Goal: Information Seeking & Learning: Find specific page/section

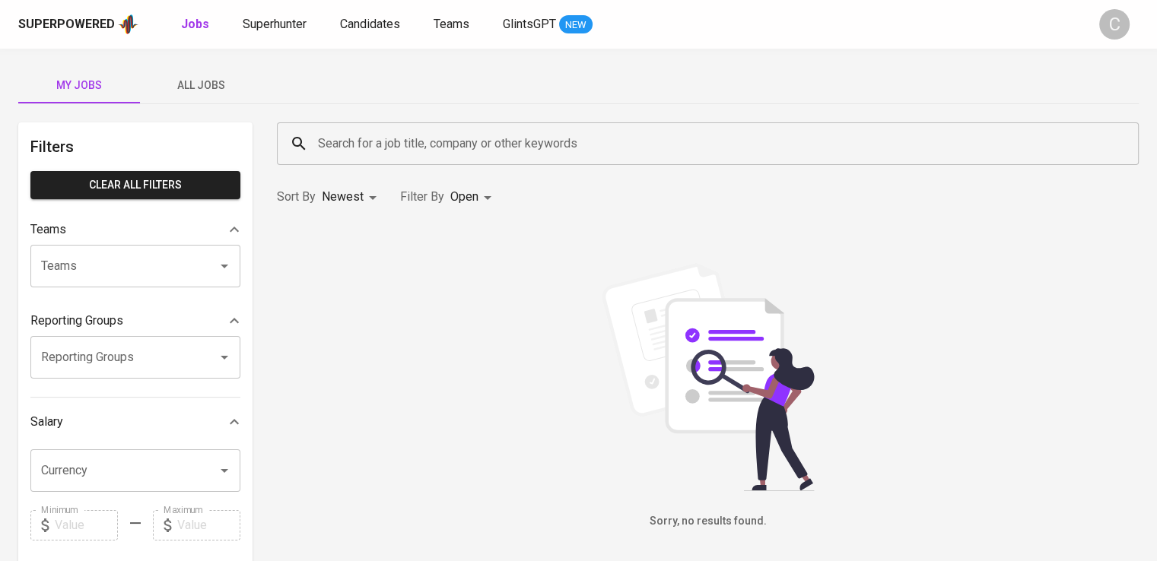
click at [511, 127] on div "Search for a job title, company or other keywords" at bounding box center [708, 143] width 862 height 43
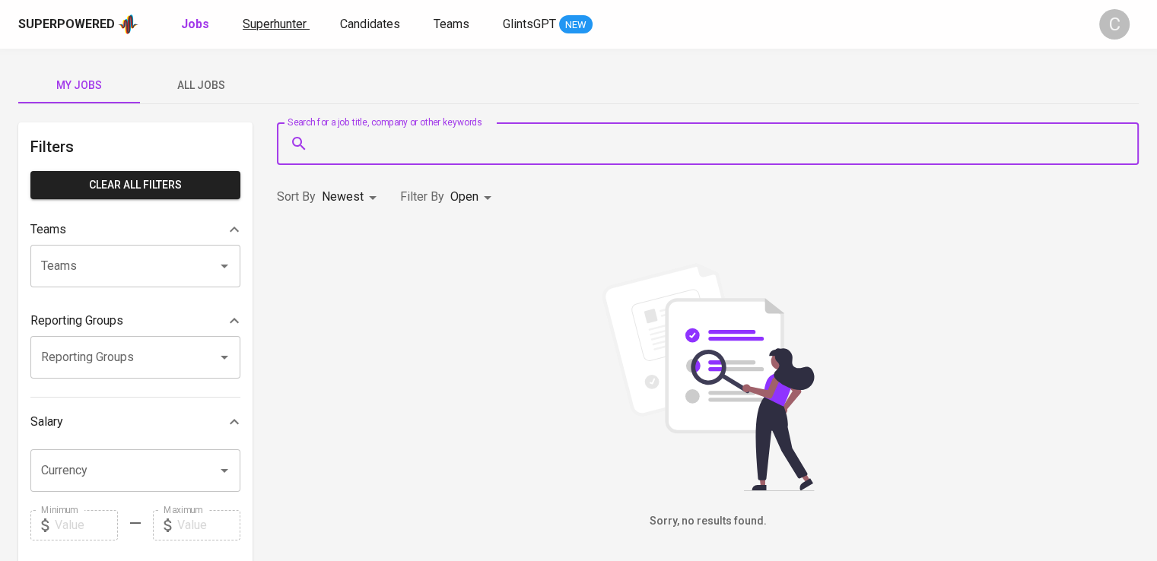
click at [295, 26] on span "Superhunter" at bounding box center [275, 24] width 64 height 14
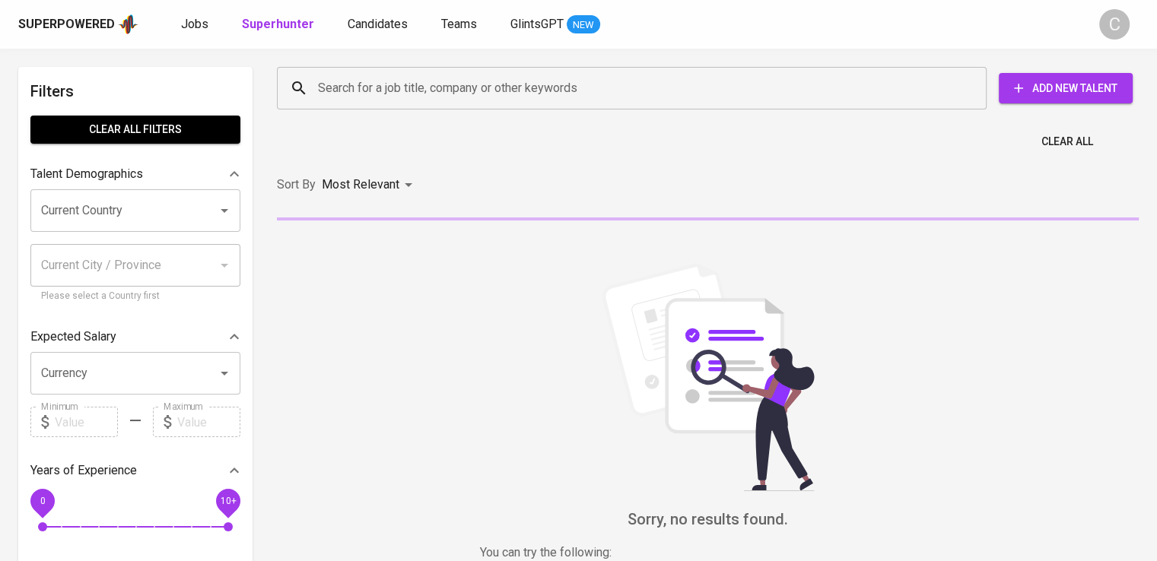
click at [502, 98] on input "Search for a job title, company or other keywords" at bounding box center [635, 88] width 643 height 29
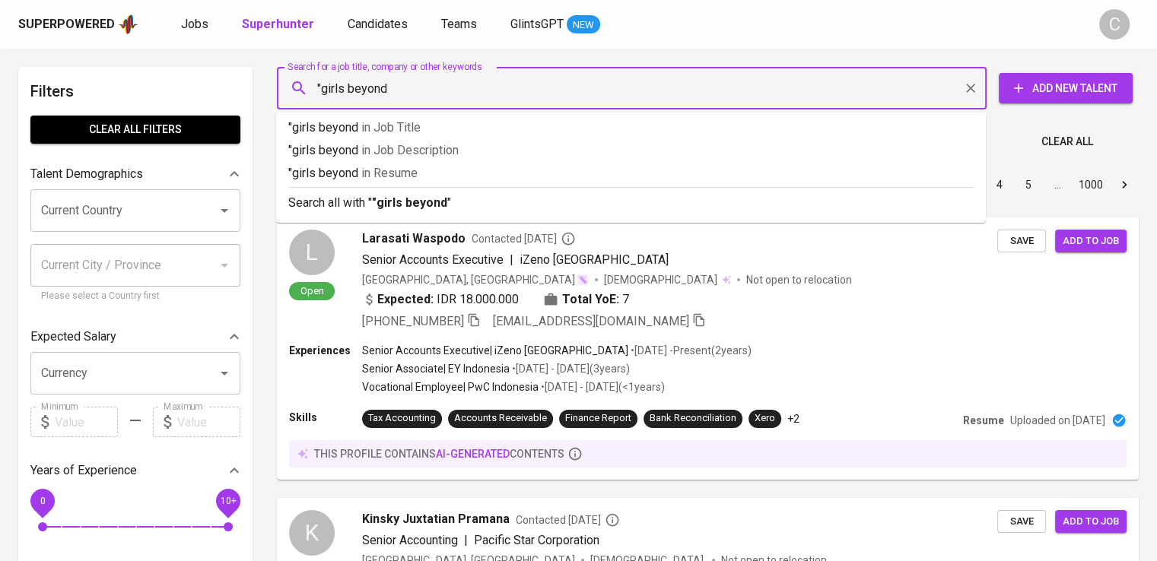
type input ""girls beyond""
click at [500, 176] on p ""girls beyond" in [GEOGRAPHIC_DATA]" at bounding box center [630, 173] width 685 height 18
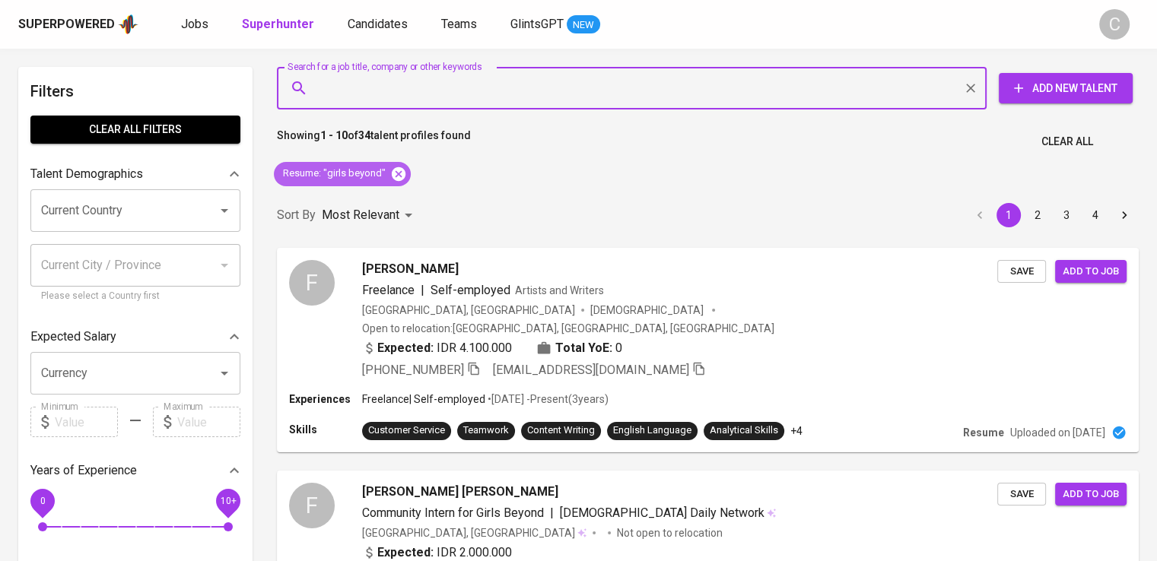
click at [401, 170] on icon at bounding box center [399, 174] width 14 height 14
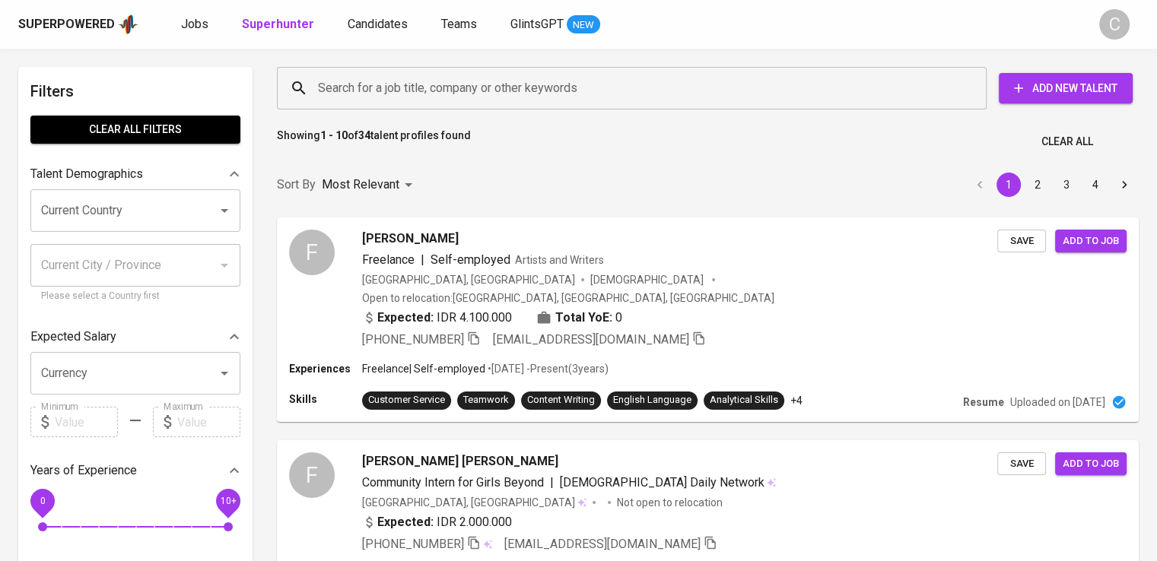
click at [443, 107] on div "Search for a job title, company or other keywords" at bounding box center [631, 88] width 709 height 43
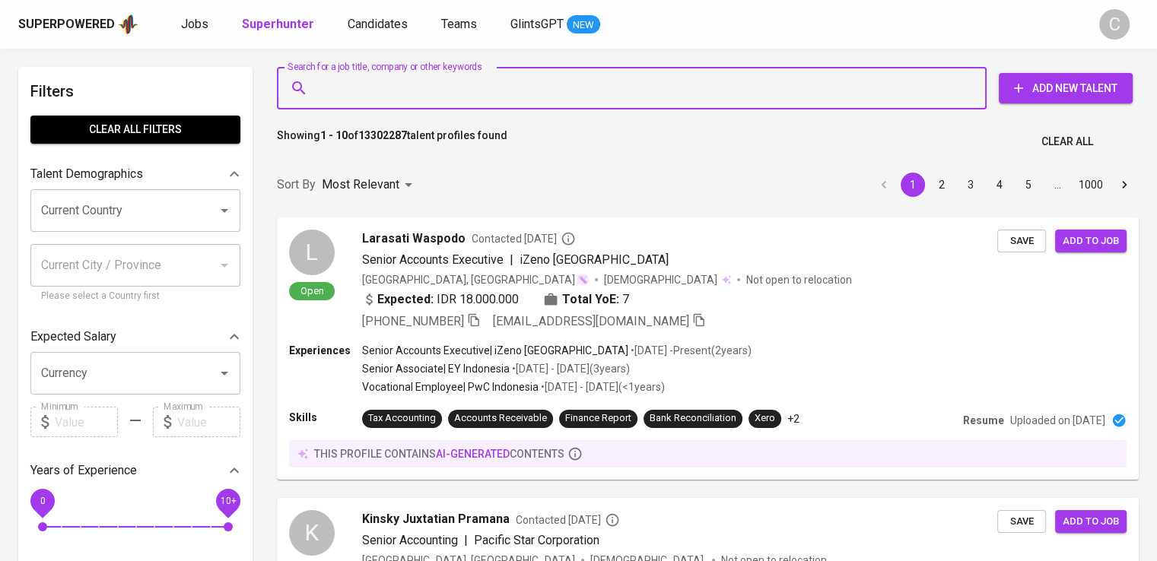
click at [479, 97] on input "Search for a job title, company or other keywords" at bounding box center [635, 88] width 643 height 29
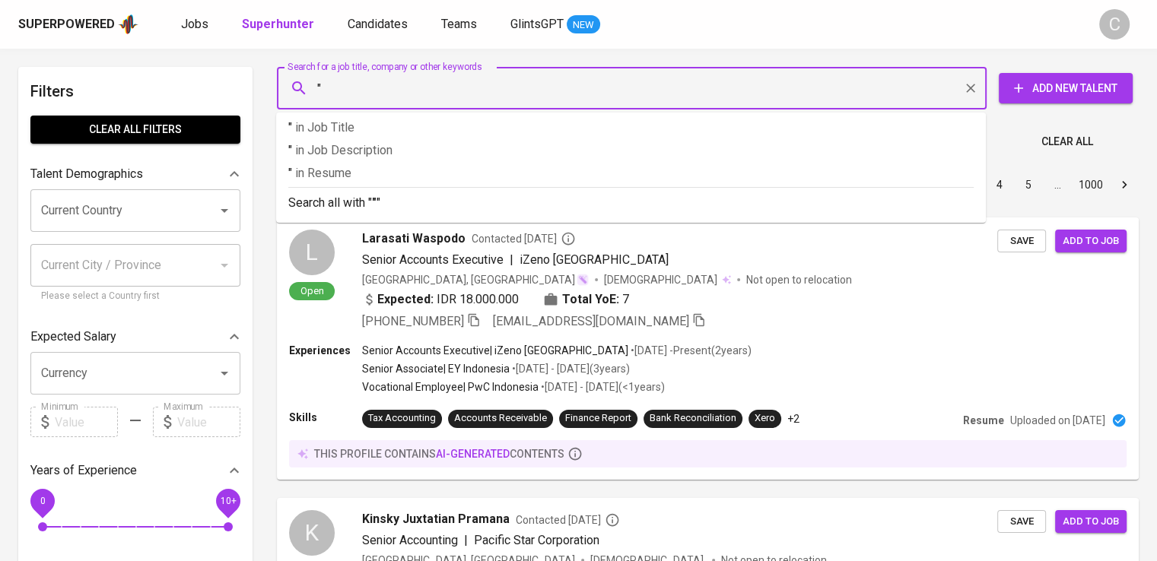
paste input "female daily network"
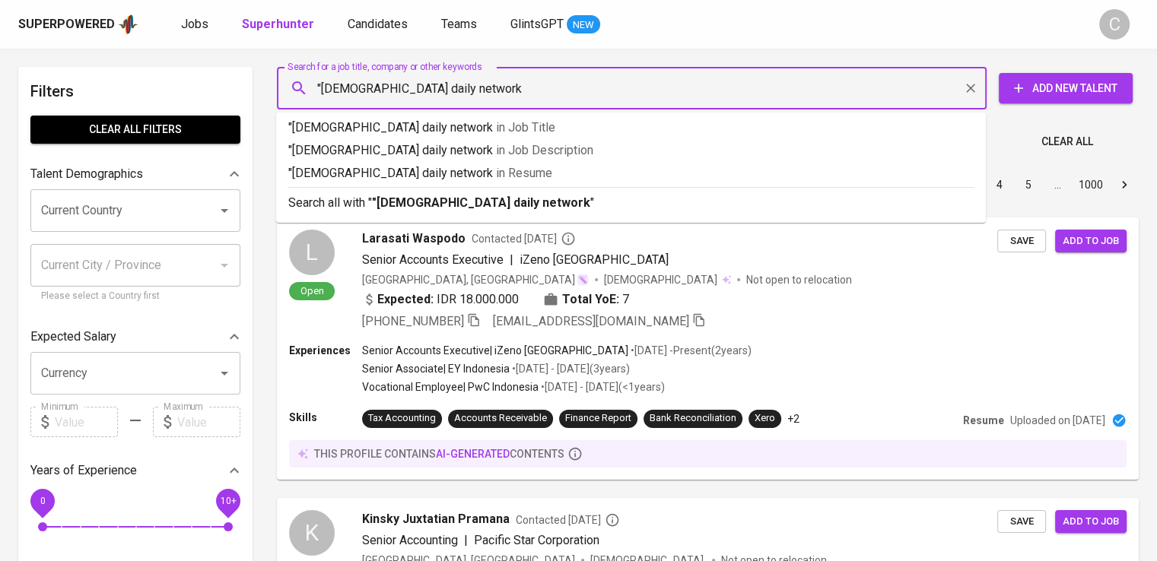
type input ""[DEMOGRAPHIC_DATA] daily network""
click at [468, 177] on p ""female daily network" in Resume" at bounding box center [630, 173] width 685 height 18
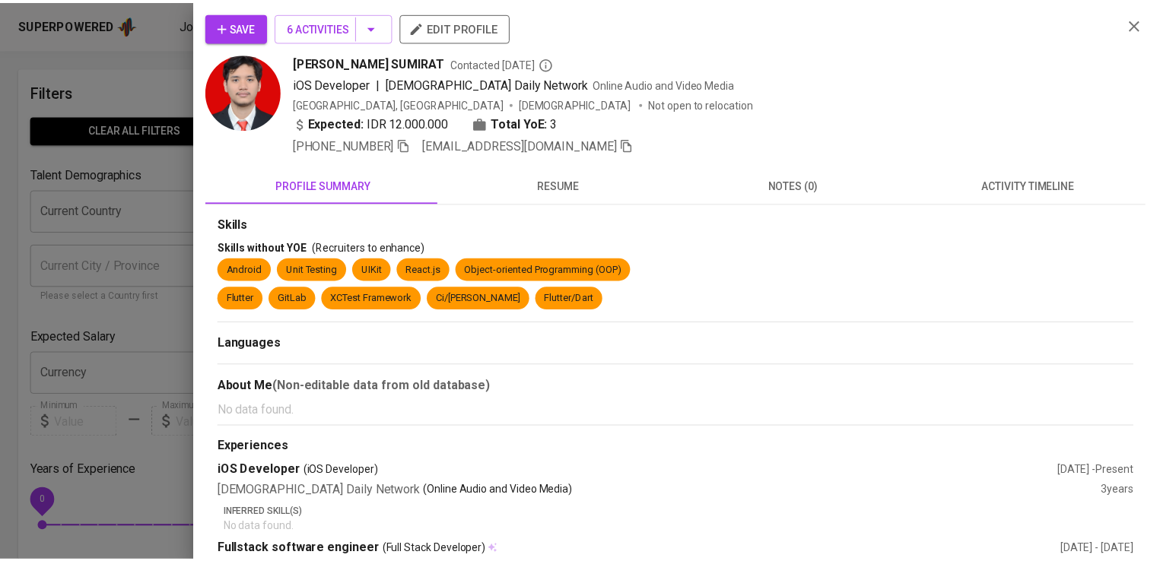
scroll to position [2006, 0]
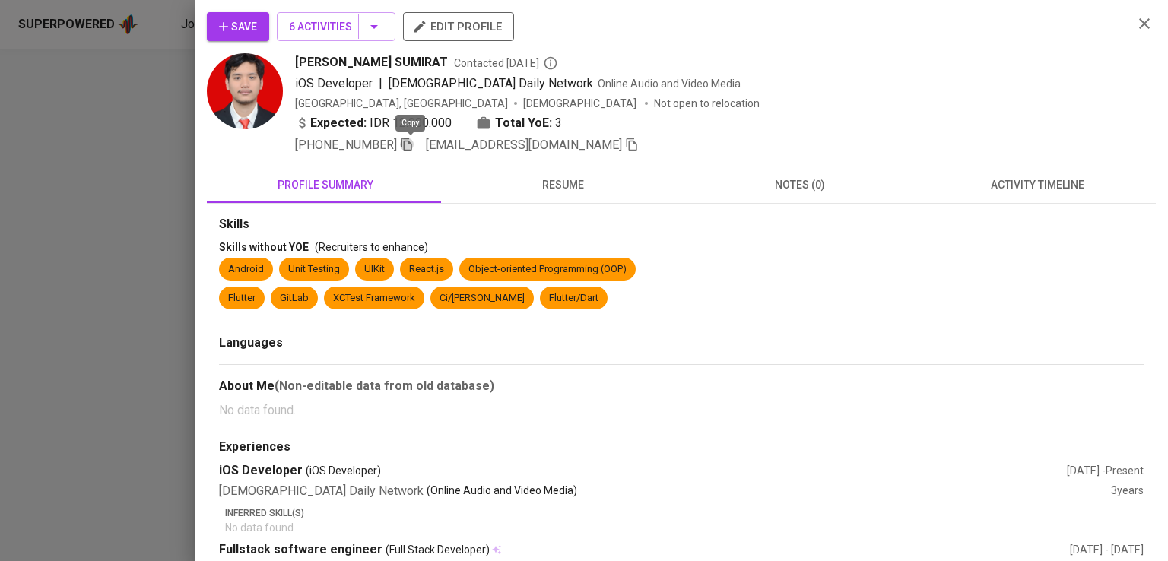
click at [405, 144] on icon "button" at bounding box center [406, 144] width 11 height 13
click at [843, 167] on button "notes (0)" at bounding box center [799, 185] width 237 height 36
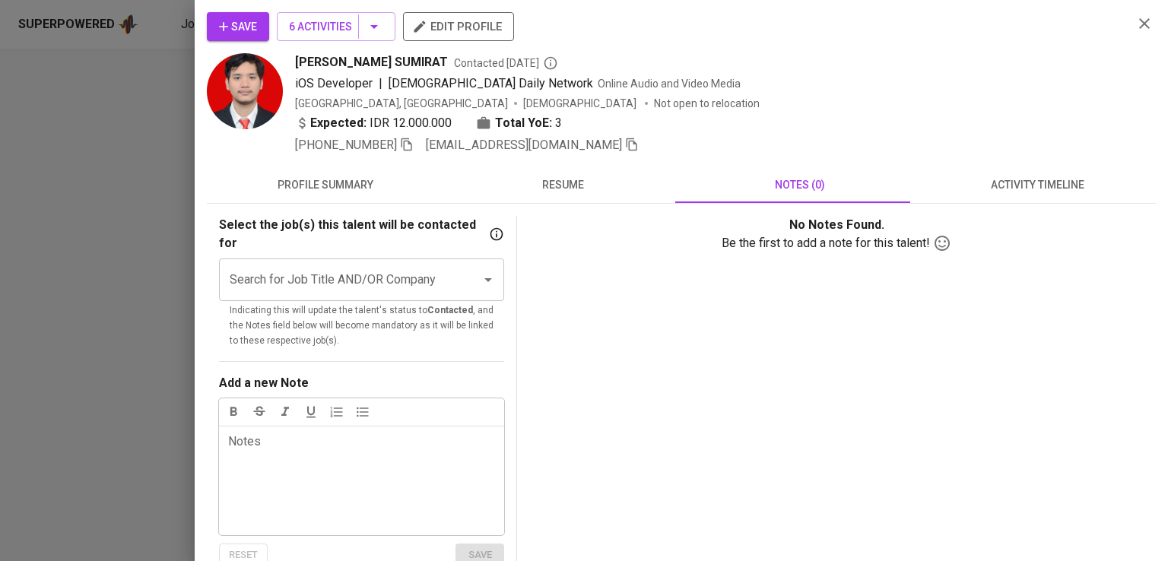
click at [1032, 70] on div "[PERSON_NAME] SUMIRAT Contacted [DATE]" at bounding box center [708, 62] width 826 height 18
click at [78, 188] on div at bounding box center [584, 280] width 1168 height 561
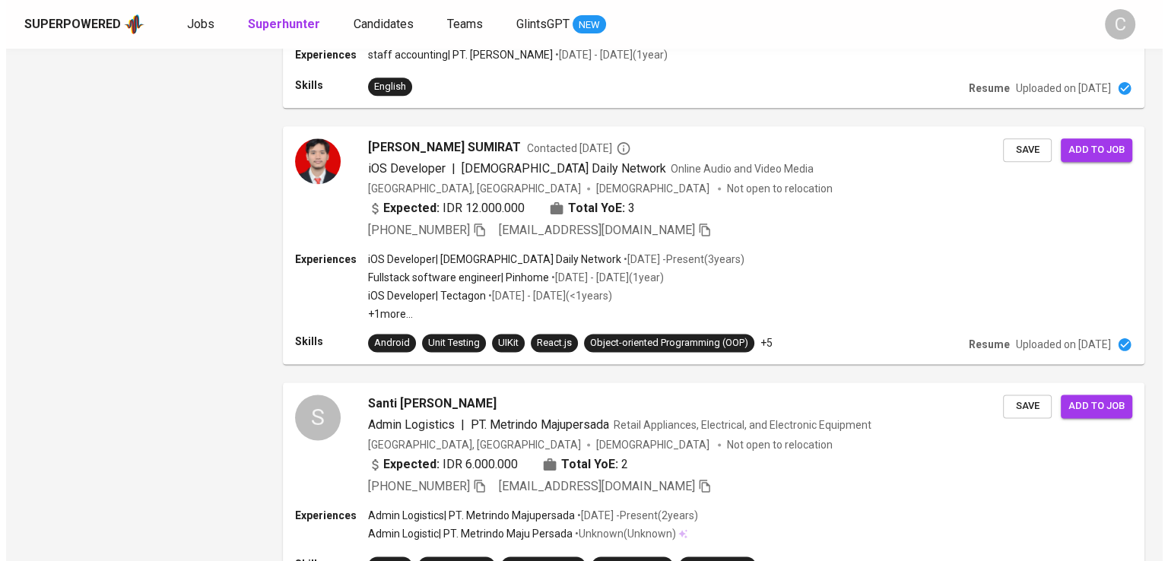
scroll to position [0, 0]
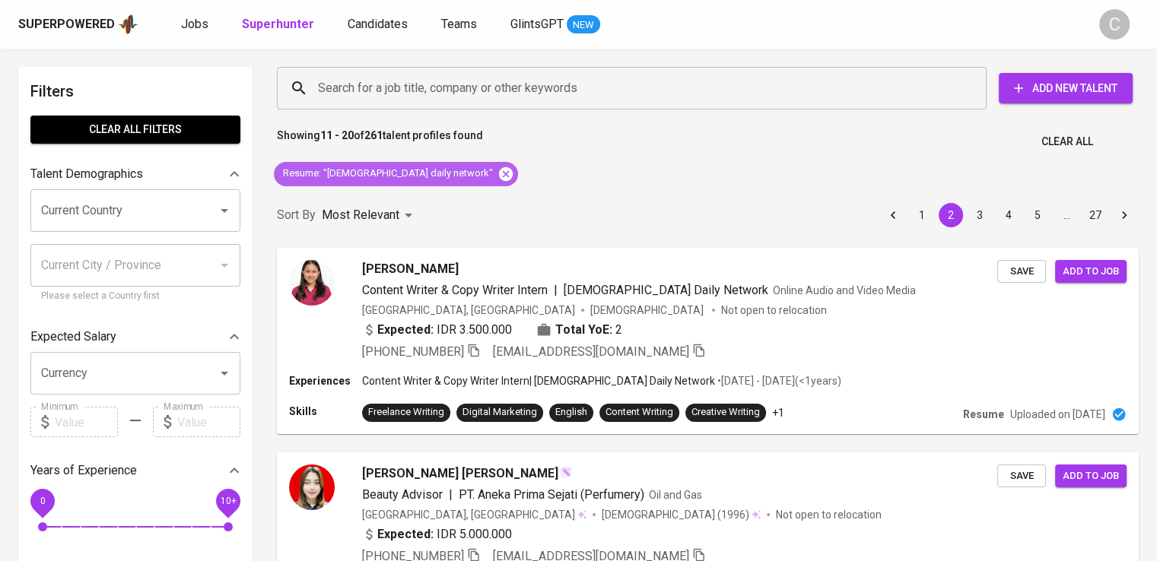
click at [497, 166] on icon at bounding box center [505, 174] width 17 height 17
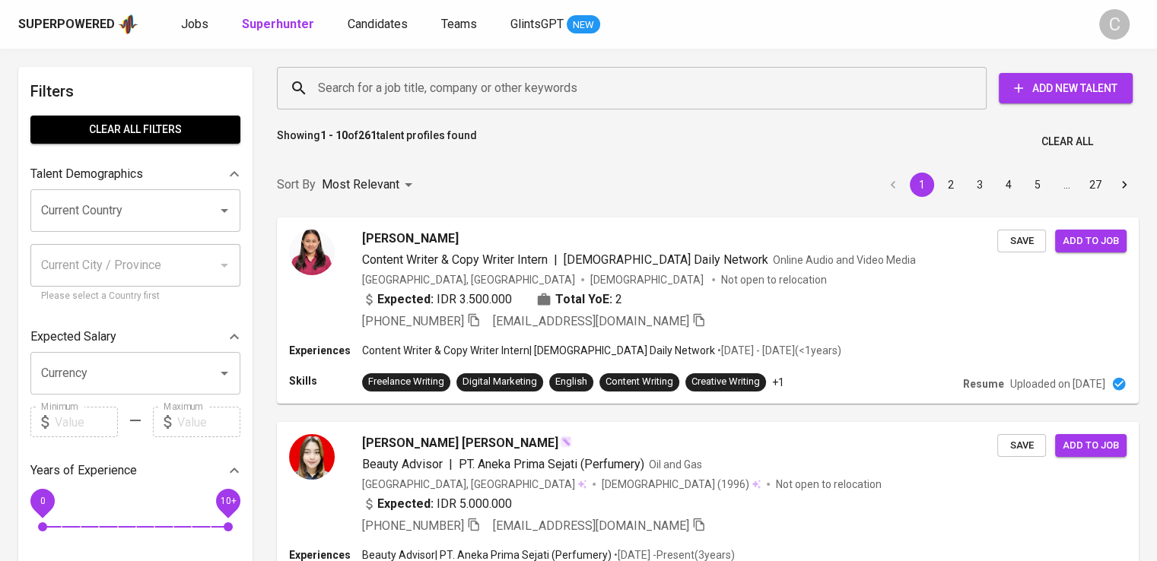
click at [374, 94] on input "Search for a job title, company or other keywords" at bounding box center [635, 88] width 643 height 29
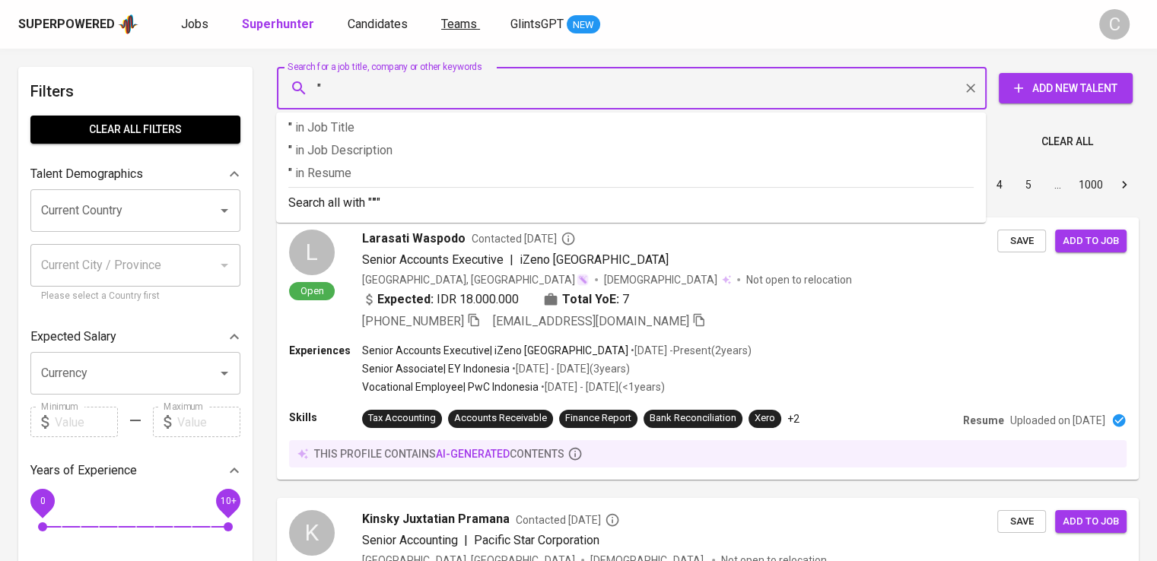
paste input "[PERSON_NAME]"
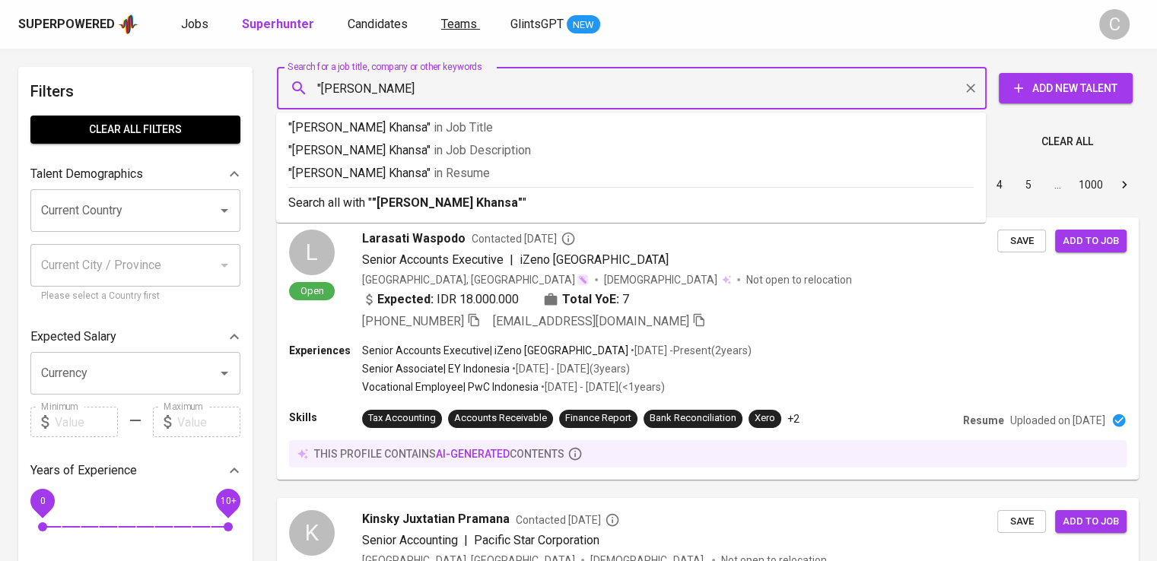
type input ""[PERSON_NAME] Khansa""
click at [465, 181] on p ""Alya Zahrantiara Khansa" in [GEOGRAPHIC_DATA]" at bounding box center [630, 173] width 685 height 18
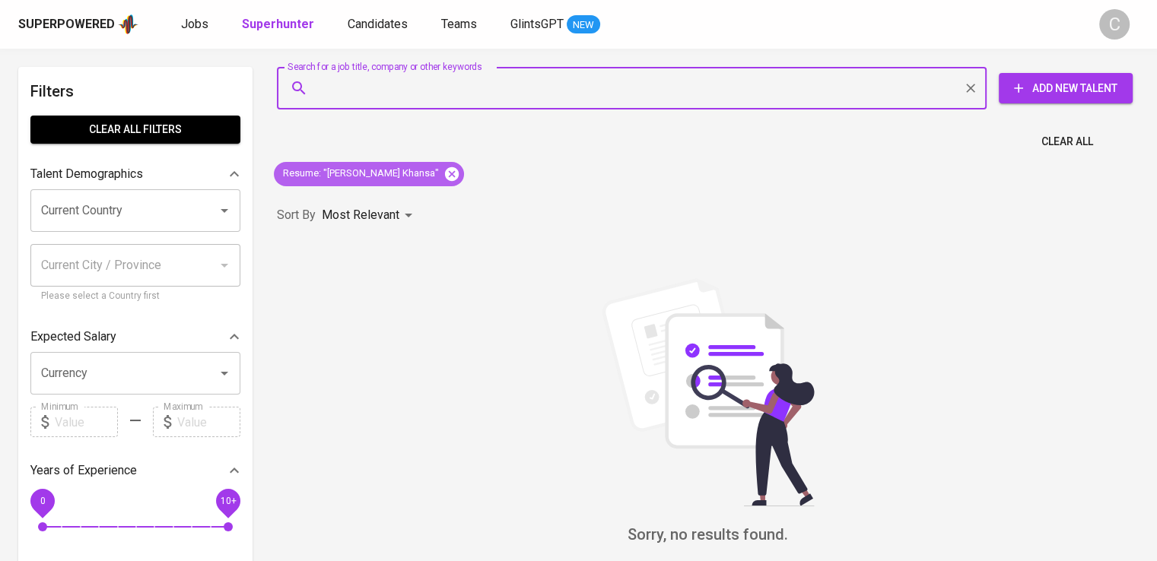
click at [445, 168] on icon at bounding box center [452, 174] width 14 height 14
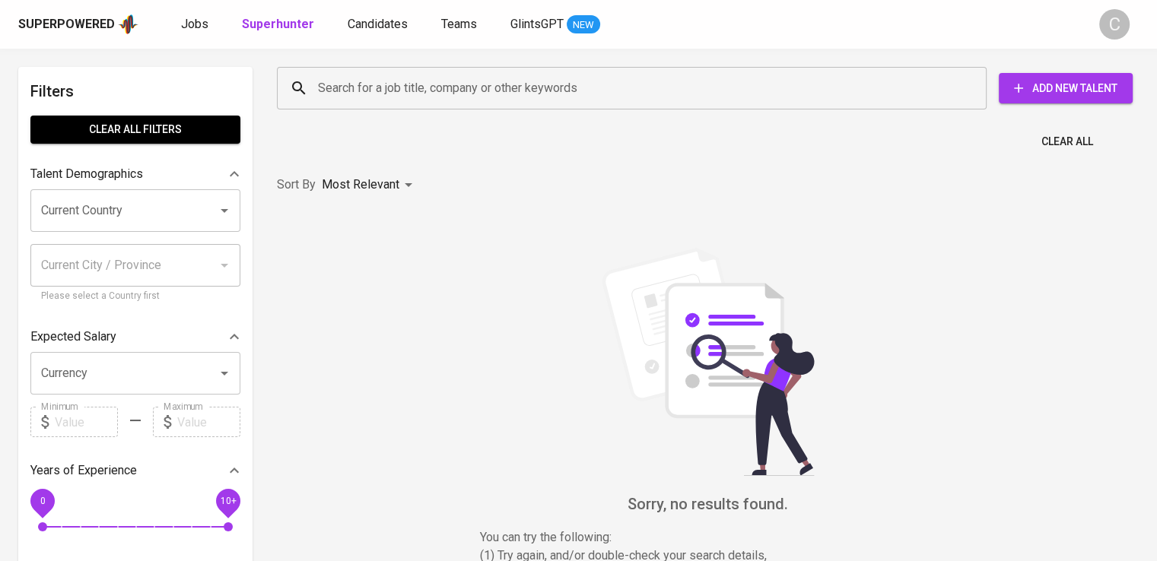
click at [417, 97] on input "Search for a job title, company or other keywords" at bounding box center [635, 88] width 643 height 29
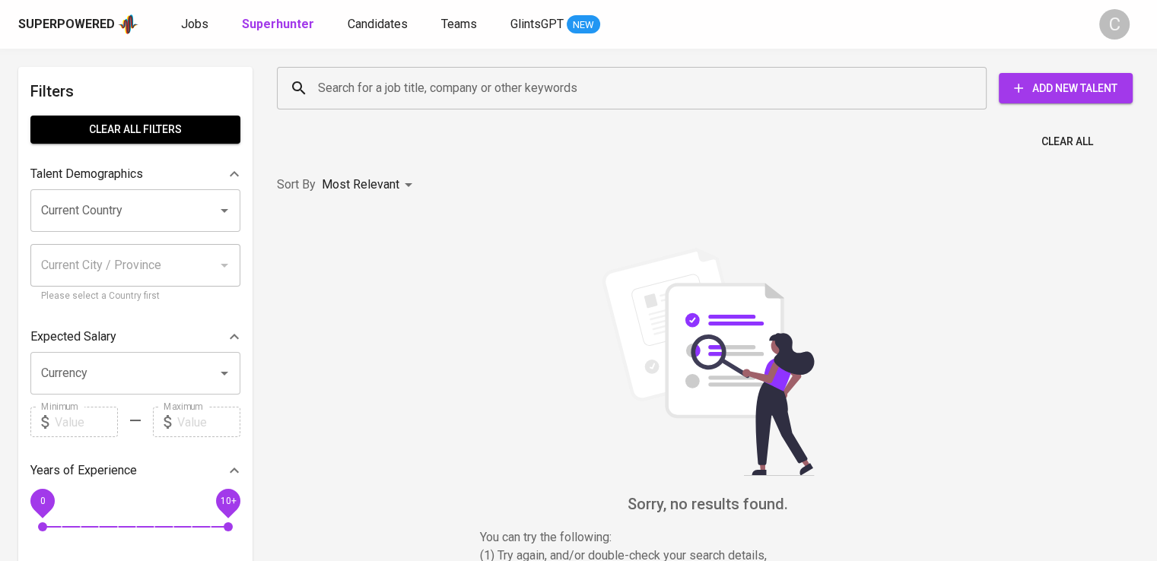
click at [417, 97] on input "Search for a job title, company or other keywords" at bounding box center [635, 88] width 643 height 29
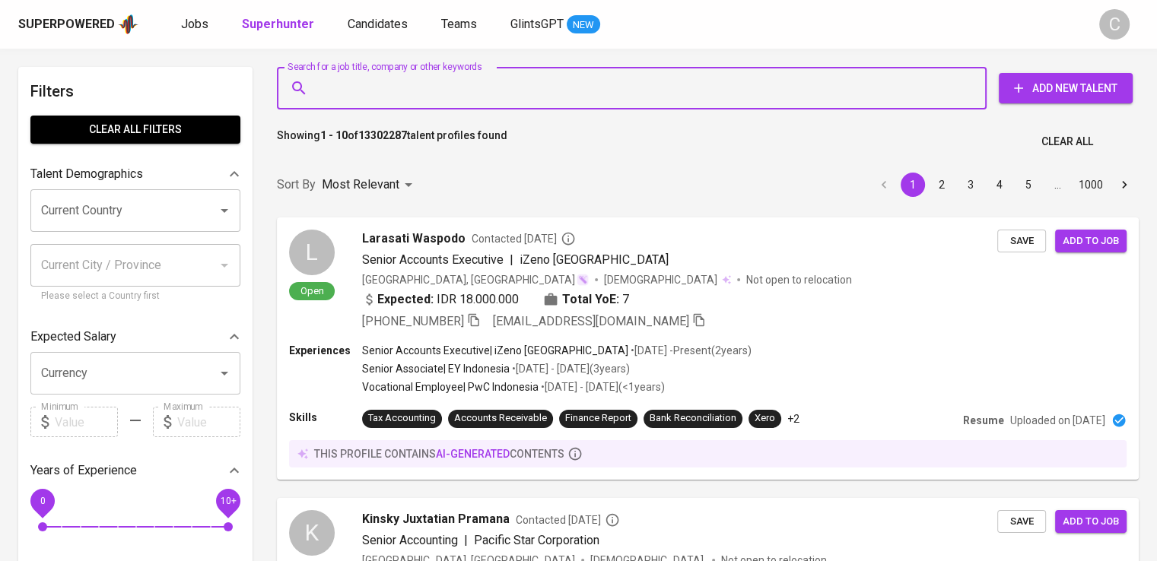
click at [417, 97] on input "Search for a job title, company or other keywords" at bounding box center [635, 88] width 643 height 29
paste input "fg gold"
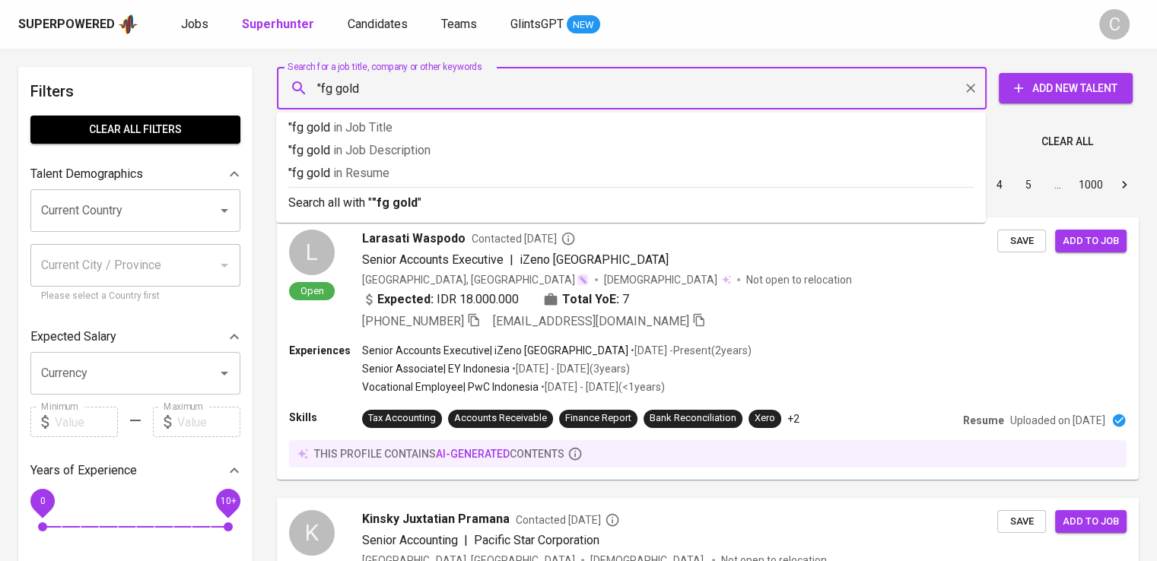
type input ""fg gold""
click at [450, 186] on li ""fg gold" in [GEOGRAPHIC_DATA]" at bounding box center [630, 175] width 709 height 23
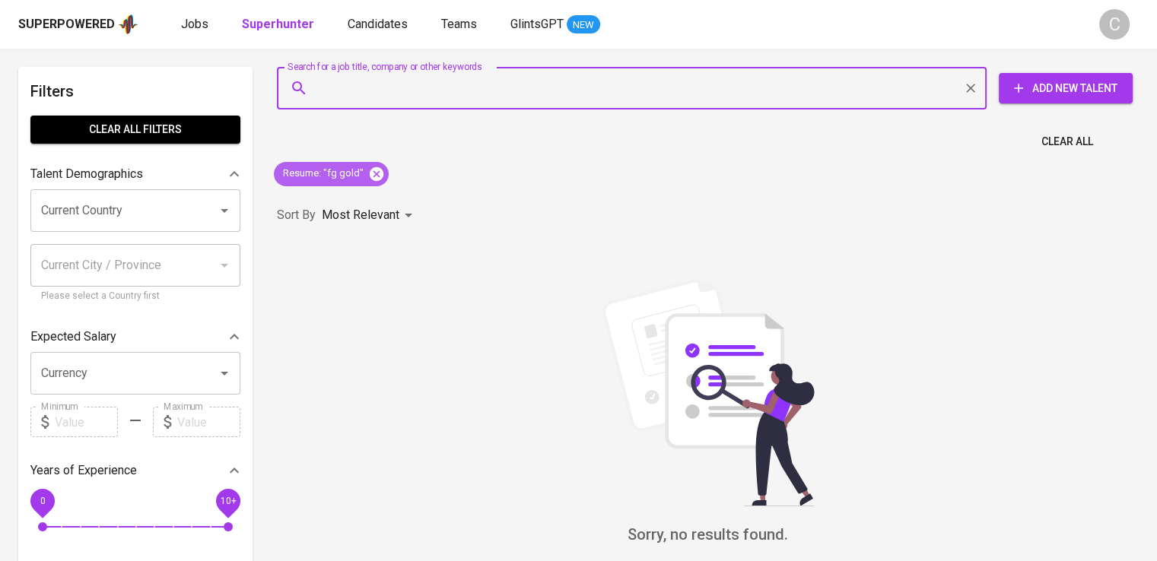
click at [368, 179] on icon at bounding box center [376, 174] width 17 height 17
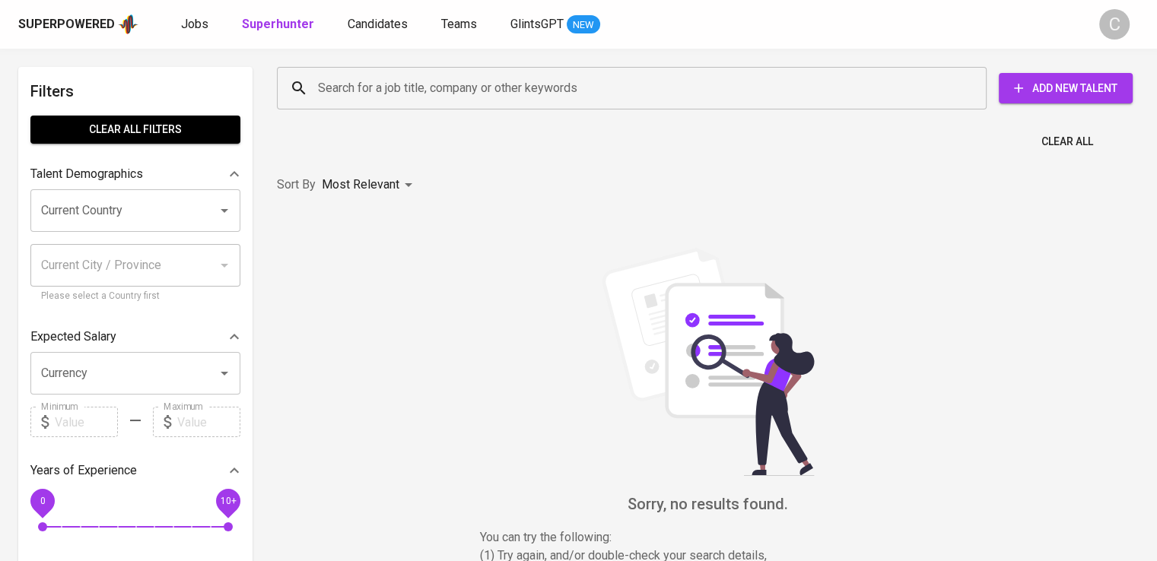
click at [436, 107] on div "Search for a job title, company or other keywords" at bounding box center [631, 88] width 709 height 43
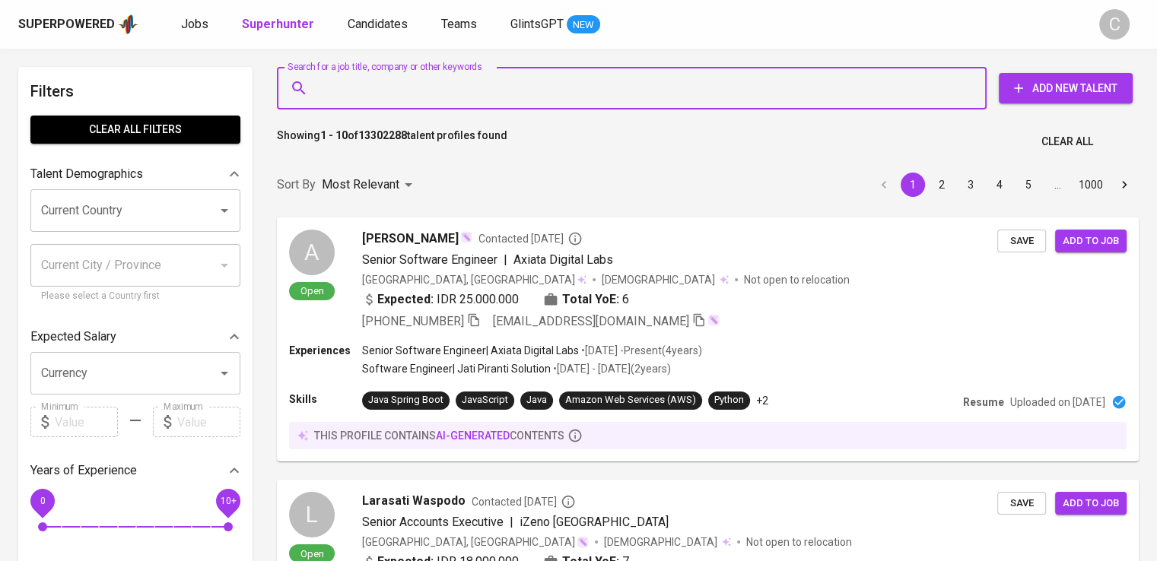
click at [436, 107] on div "Search for a job title, company or other keywords" at bounding box center [631, 88] width 709 height 43
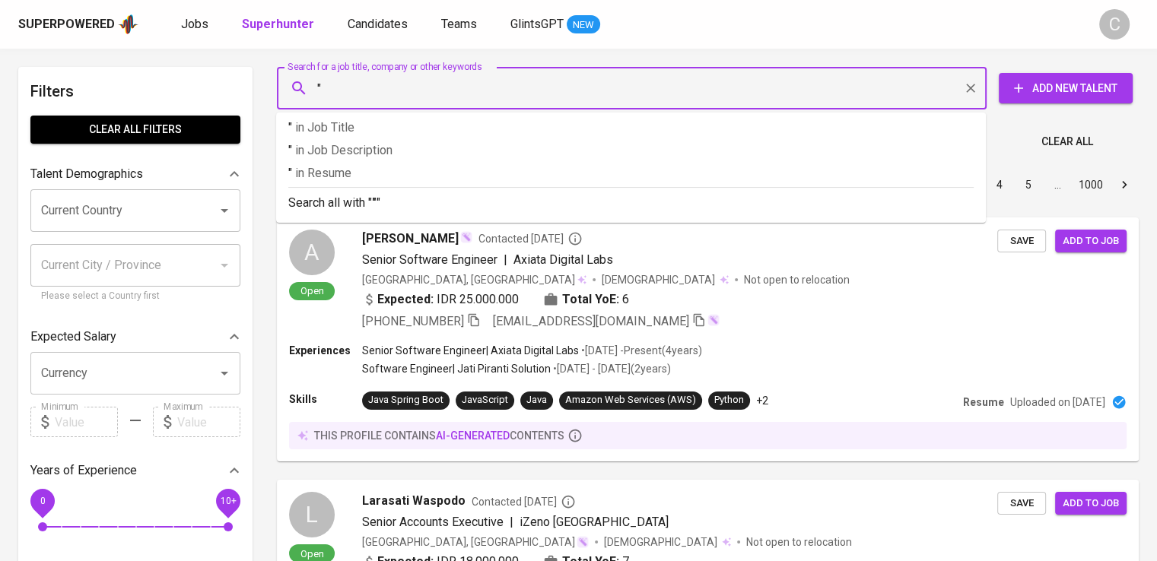
paste input "DWIMAKMUR PRIMATAMAS"
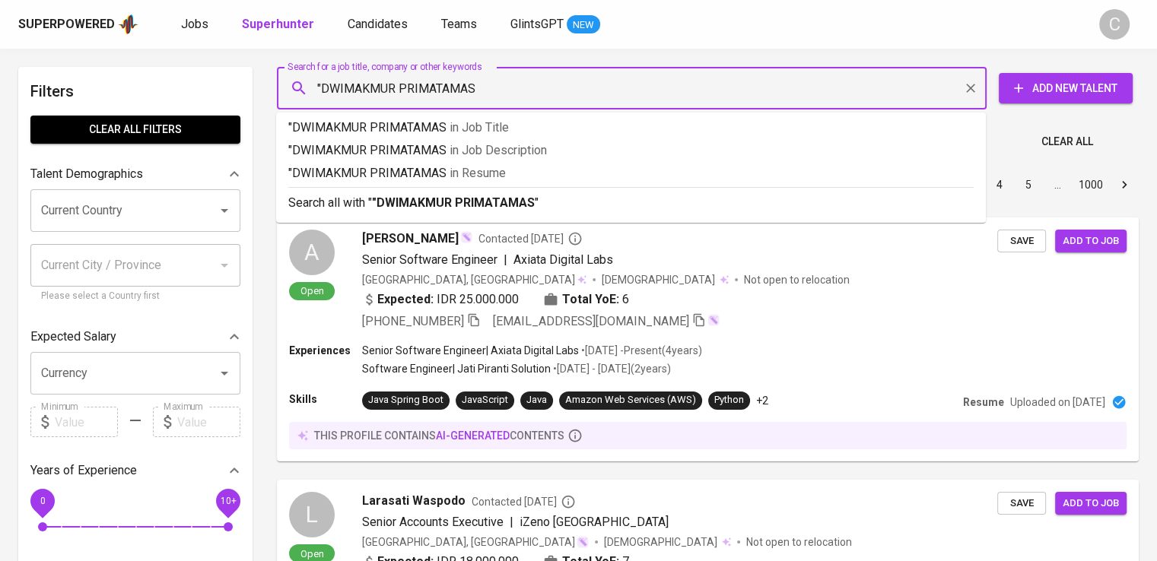
type input ""DWIMAKMUR PRIMATAMAS""
click at [465, 171] on span "in [GEOGRAPHIC_DATA]" at bounding box center [481, 173] width 56 height 14
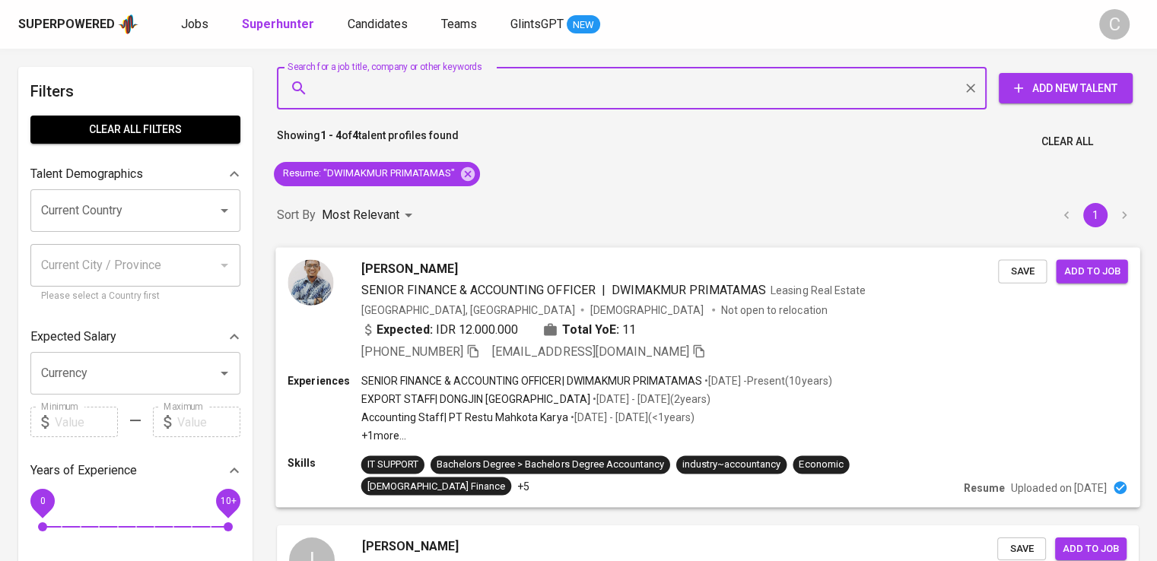
click at [608, 363] on div "[PERSON_NAME] SENIOR FINANCE & ACCOUNTING OFFICER | DWIMAKMUR PRIMATAMAS Leasin…" at bounding box center [707, 310] width 864 height 126
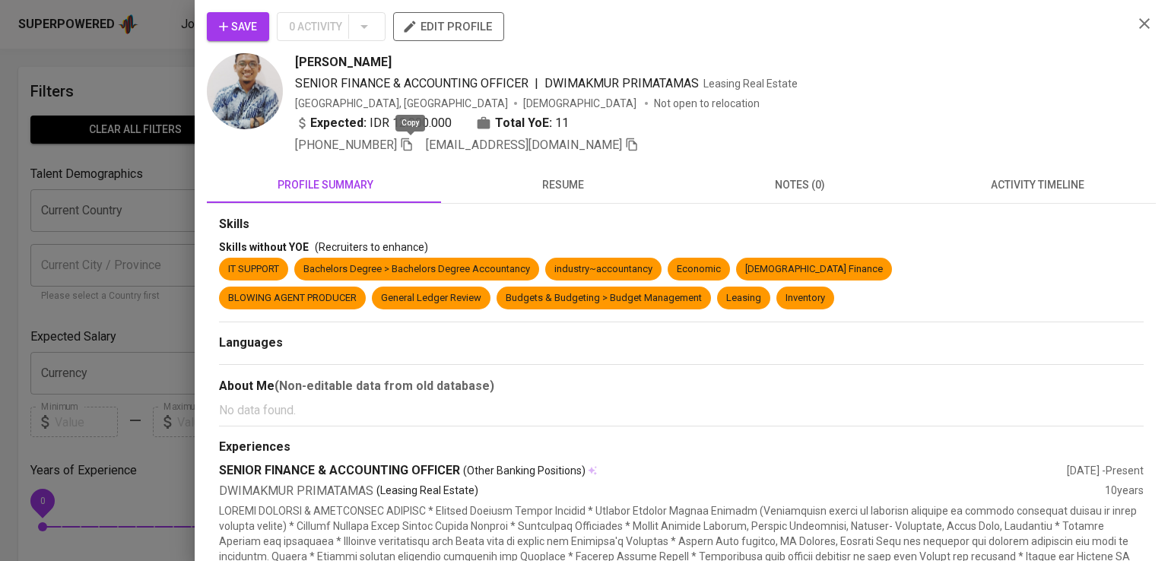
click at [409, 143] on icon "button" at bounding box center [407, 145] width 14 height 14
